Goal: Task Accomplishment & Management: Use online tool/utility

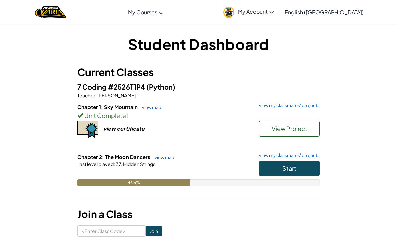
click at [274, 131] on span "View Project" at bounding box center [289, 128] width 36 height 8
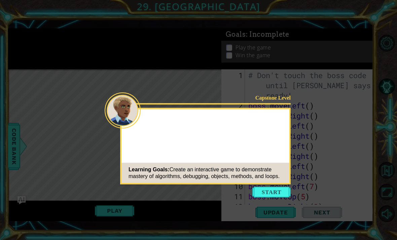
scroll to position [1382, 0]
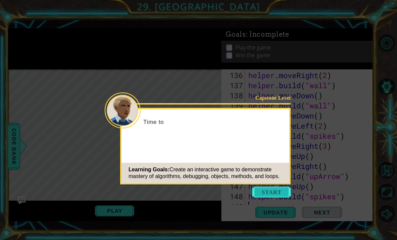
click at [270, 191] on button "Start" at bounding box center [271, 192] width 38 height 11
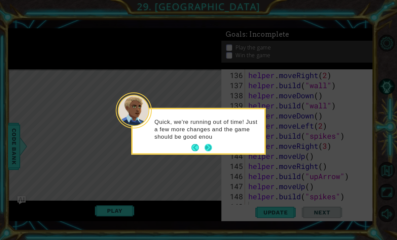
click at [212, 147] on button "Next" at bounding box center [207, 147] width 7 height 7
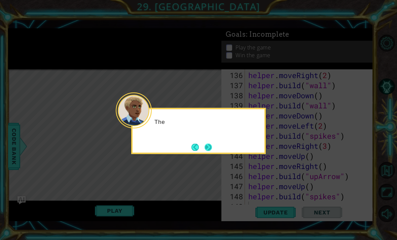
click at [212, 147] on button "Next" at bounding box center [207, 146] width 7 height 7
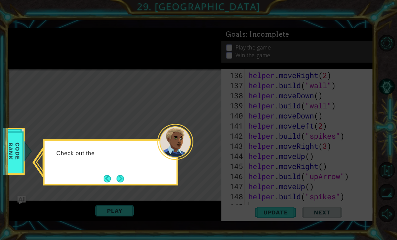
click at [131, 189] on icon at bounding box center [198, 120] width 397 height 240
click at [122, 180] on button "Next" at bounding box center [119, 178] width 7 height 7
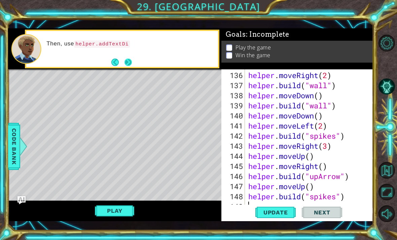
click at [131, 62] on button "Next" at bounding box center [127, 61] width 7 height 7
click at [130, 62] on button "Next" at bounding box center [127, 61] width 7 height 7
click at [123, 62] on button "Back" at bounding box center [117, 61] width 13 height 7
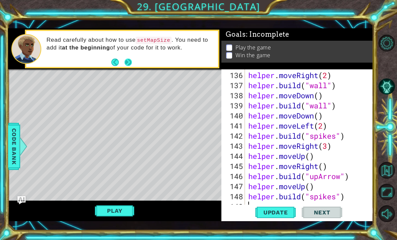
click at [132, 64] on button "Next" at bounding box center [128, 62] width 8 height 8
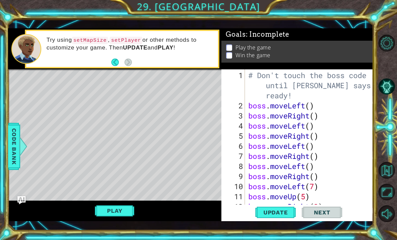
scroll to position [0, 0]
click at [249, 107] on div "# Don't touch the boss code until [PERSON_NAME] says you're ready! boss . moveL…" at bounding box center [311, 161] width 128 height 182
type textarea "boss.moveLeft()"
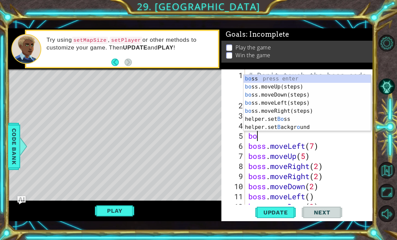
type textarea "b"
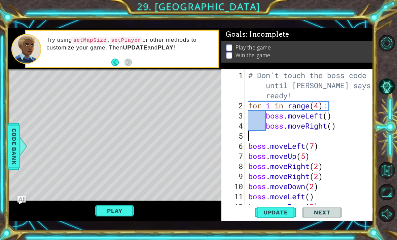
type textarea "boss.moveRight()"
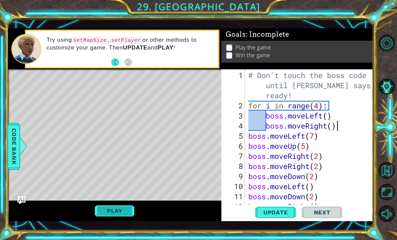
click at [121, 214] on button "Play" at bounding box center [114, 210] width 39 height 13
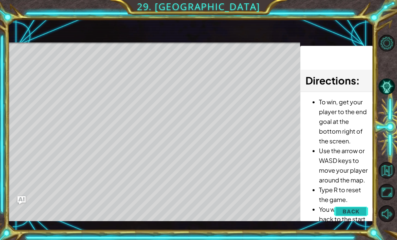
click at [354, 214] on span "Back" at bounding box center [350, 211] width 17 height 7
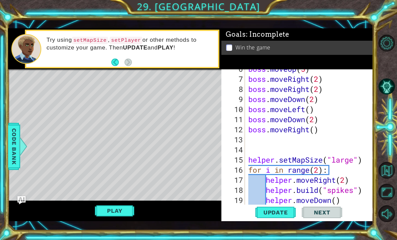
scroll to position [77, 0]
click at [113, 210] on button "Play" at bounding box center [114, 210] width 39 height 13
